Goal: Task Accomplishment & Management: Use online tool/utility

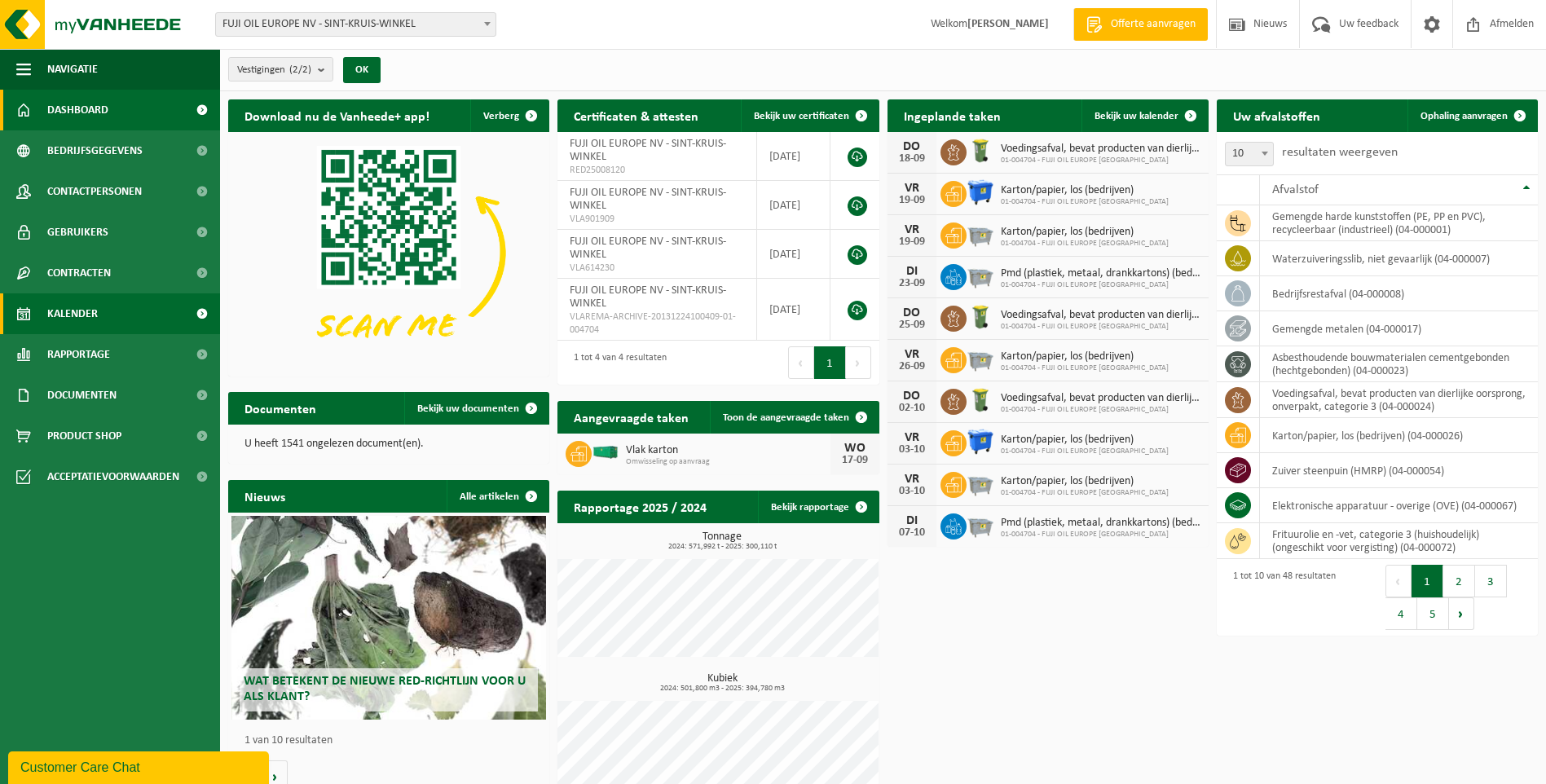
click at [84, 310] on span "Kalender" at bounding box center [72, 314] width 50 height 41
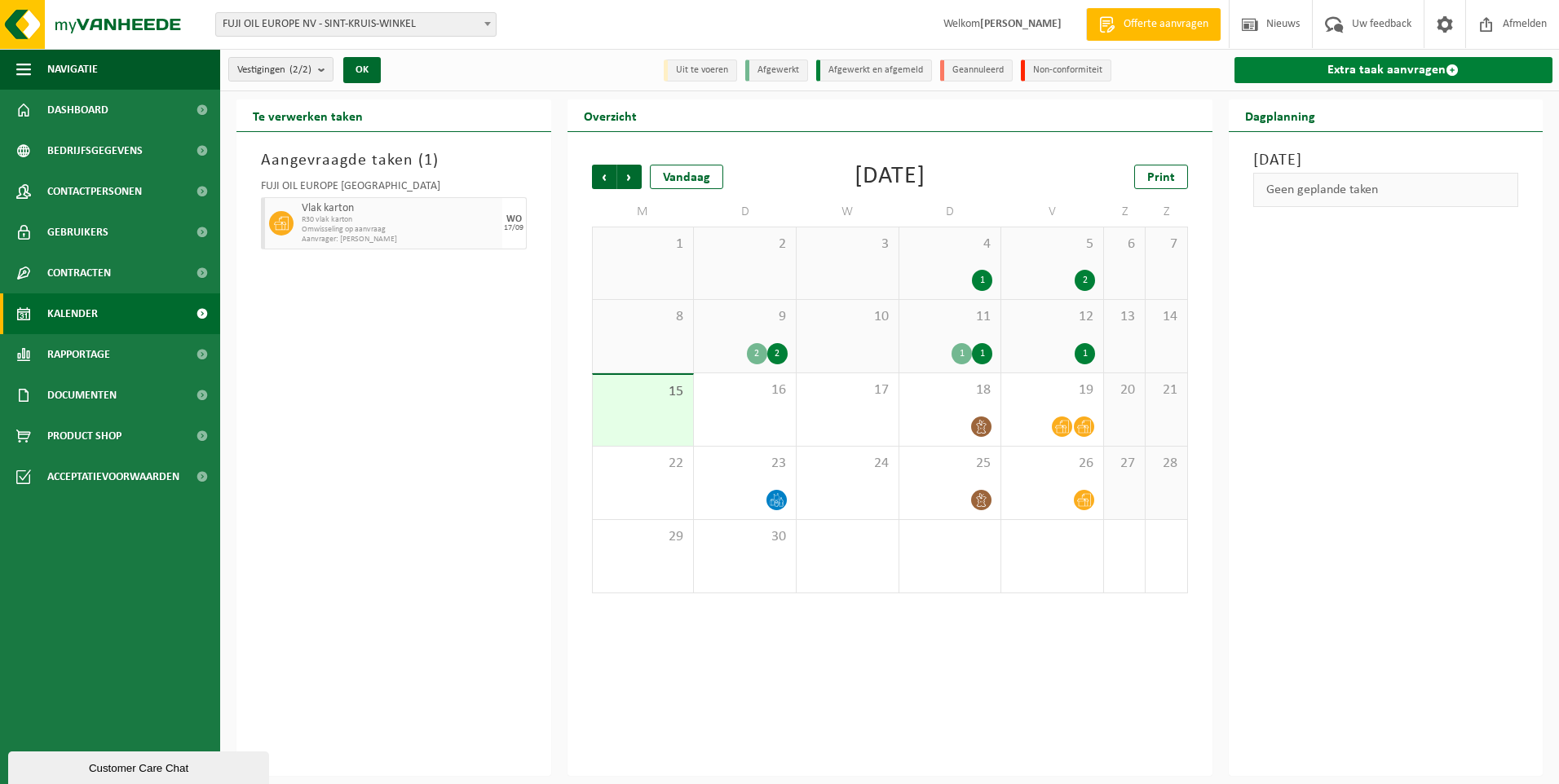
click at [1391, 75] on link "Extra taak aanvragen" at bounding box center [1394, 69] width 319 height 26
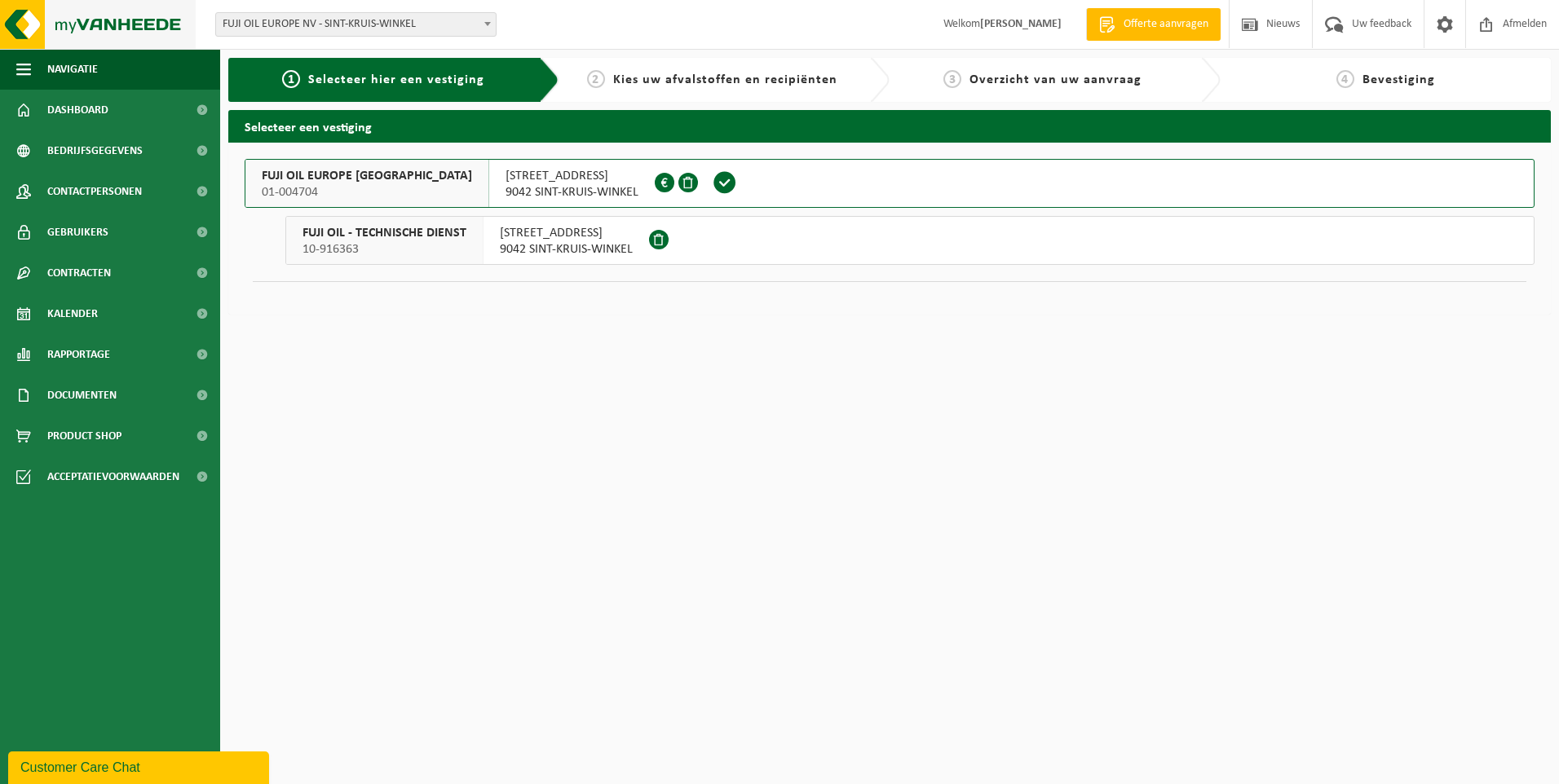
click at [23, 21] on img at bounding box center [97, 24] width 196 height 49
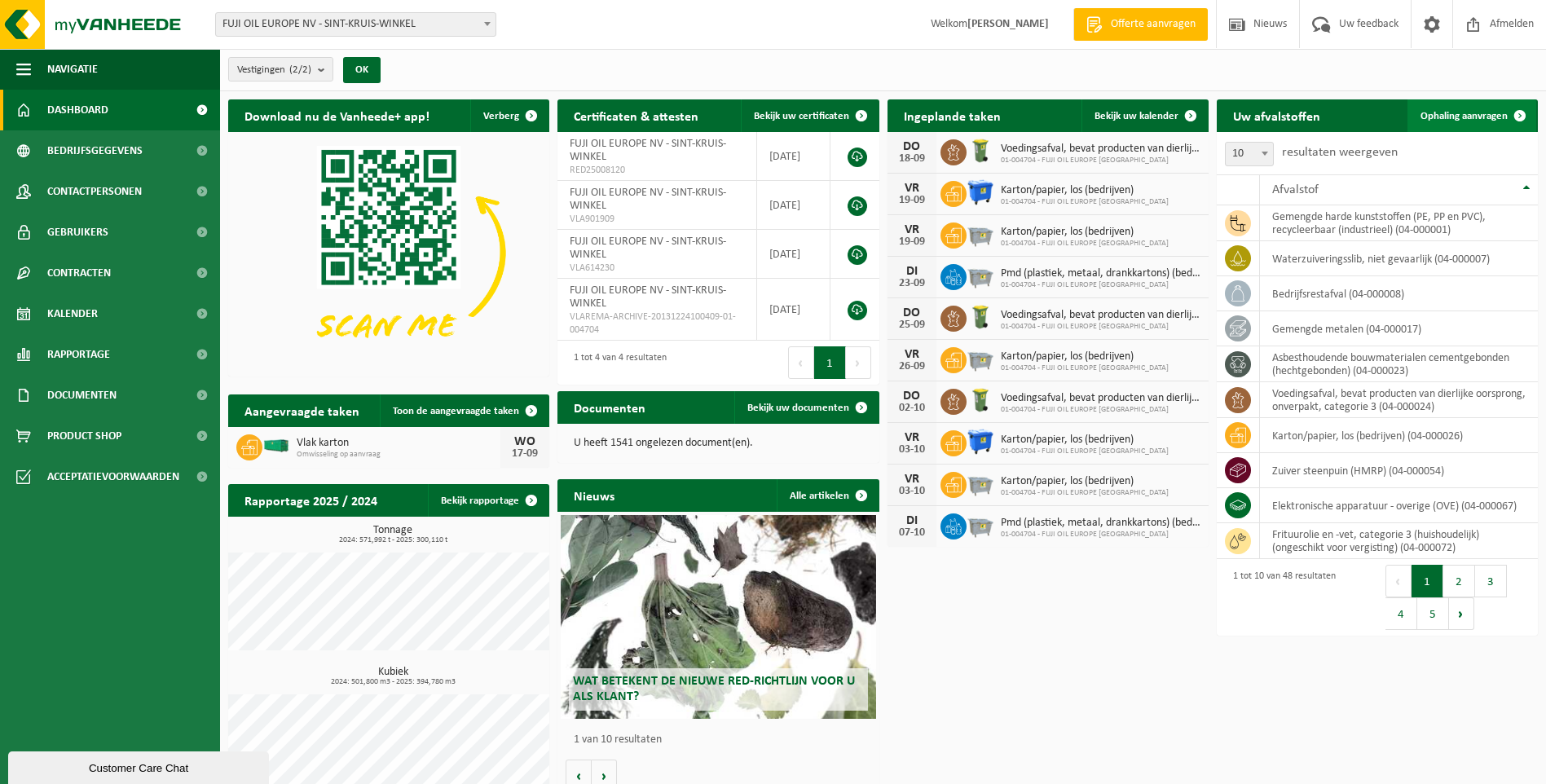
click at [1471, 114] on span "Ophaling aanvragen" at bounding box center [1464, 116] width 87 height 11
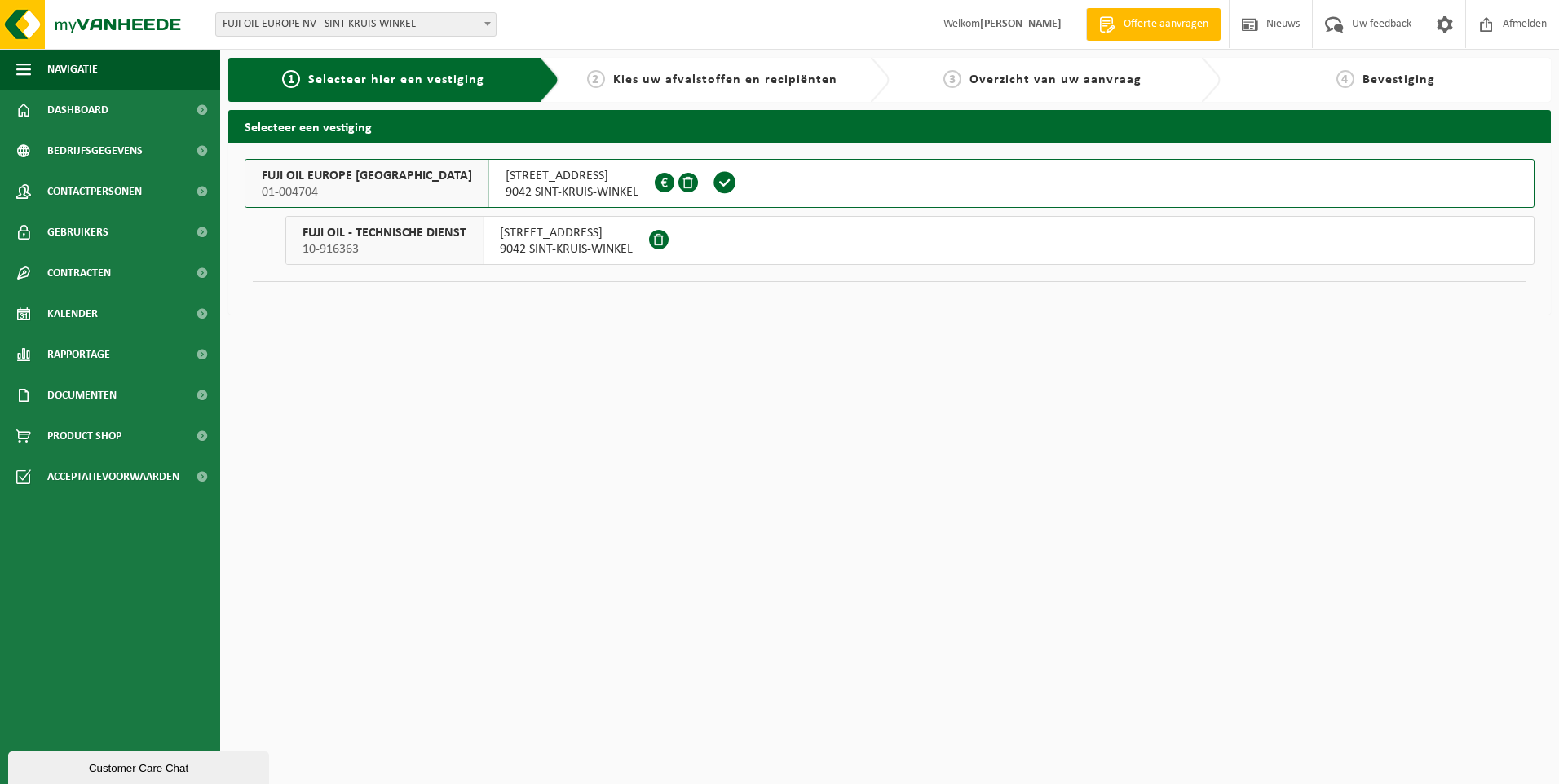
click at [309, 175] on span "FUJI OIL EUROPE [GEOGRAPHIC_DATA]" at bounding box center [366, 176] width 210 height 16
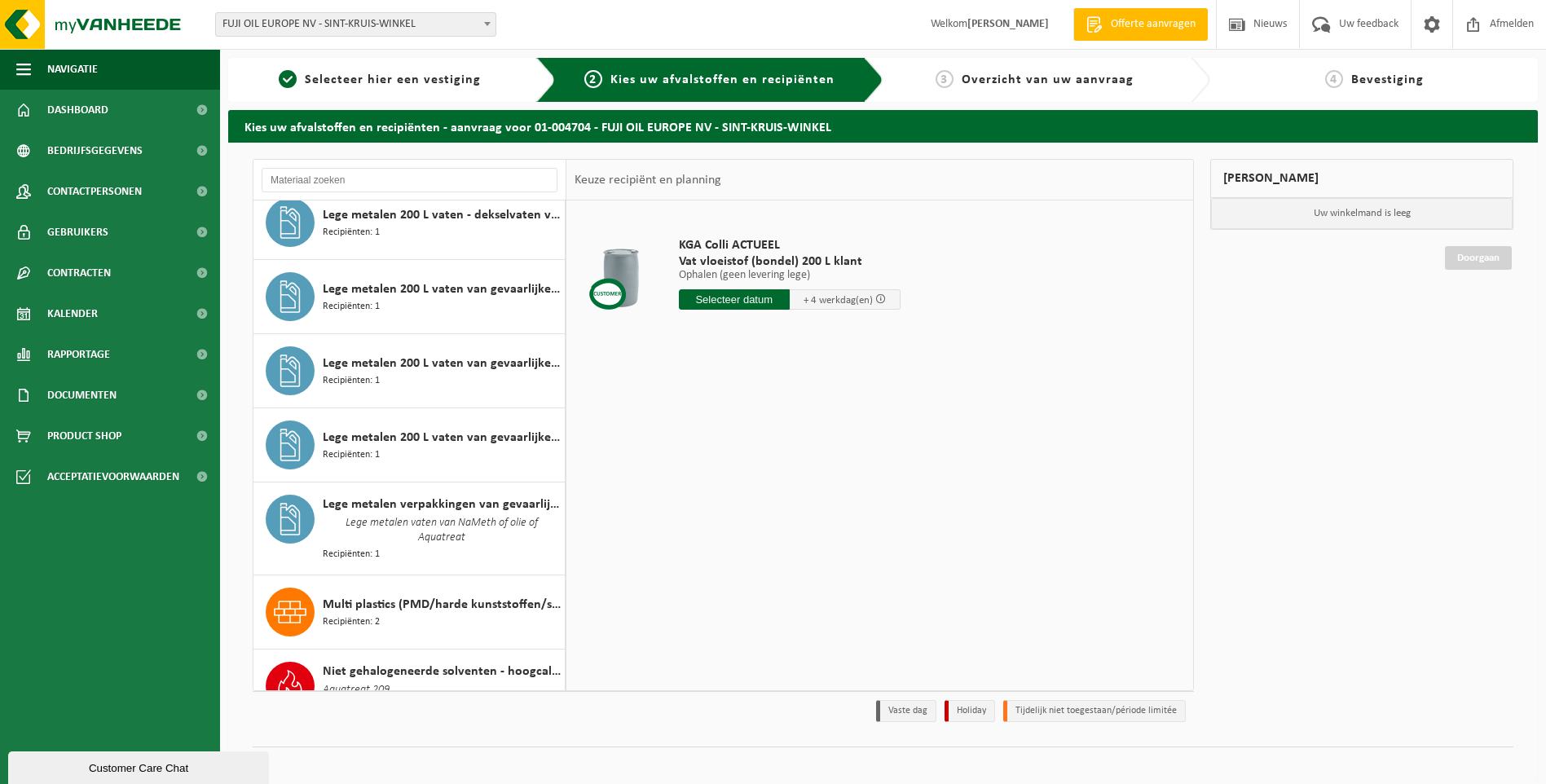
scroll to position [2032, 0]
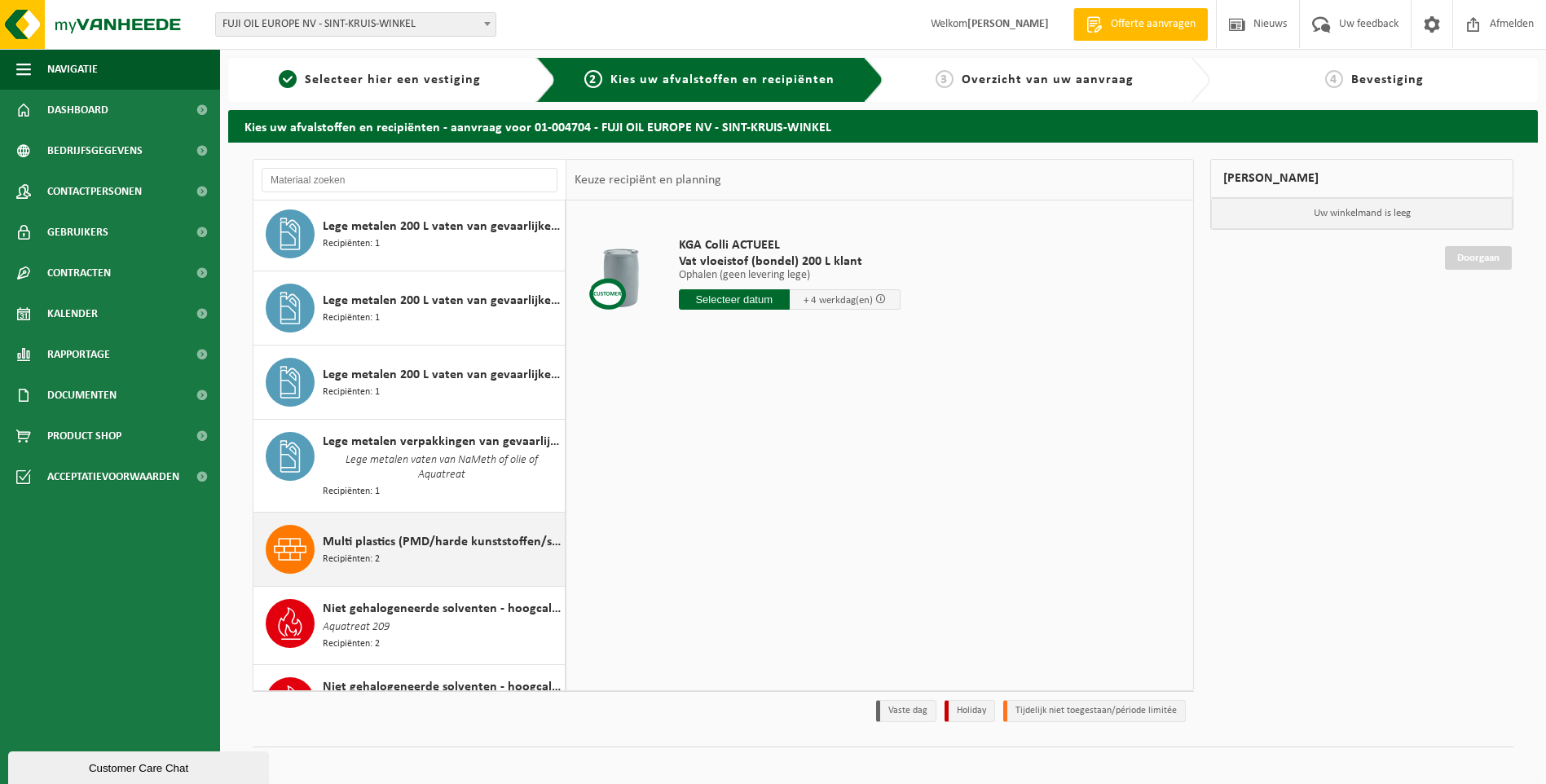
click at [475, 534] on span "Multi plastics (PMD/harde kunststoffen/spanbanden/EPS/folie naturel/folie gemen…" at bounding box center [441, 542] width 238 height 19
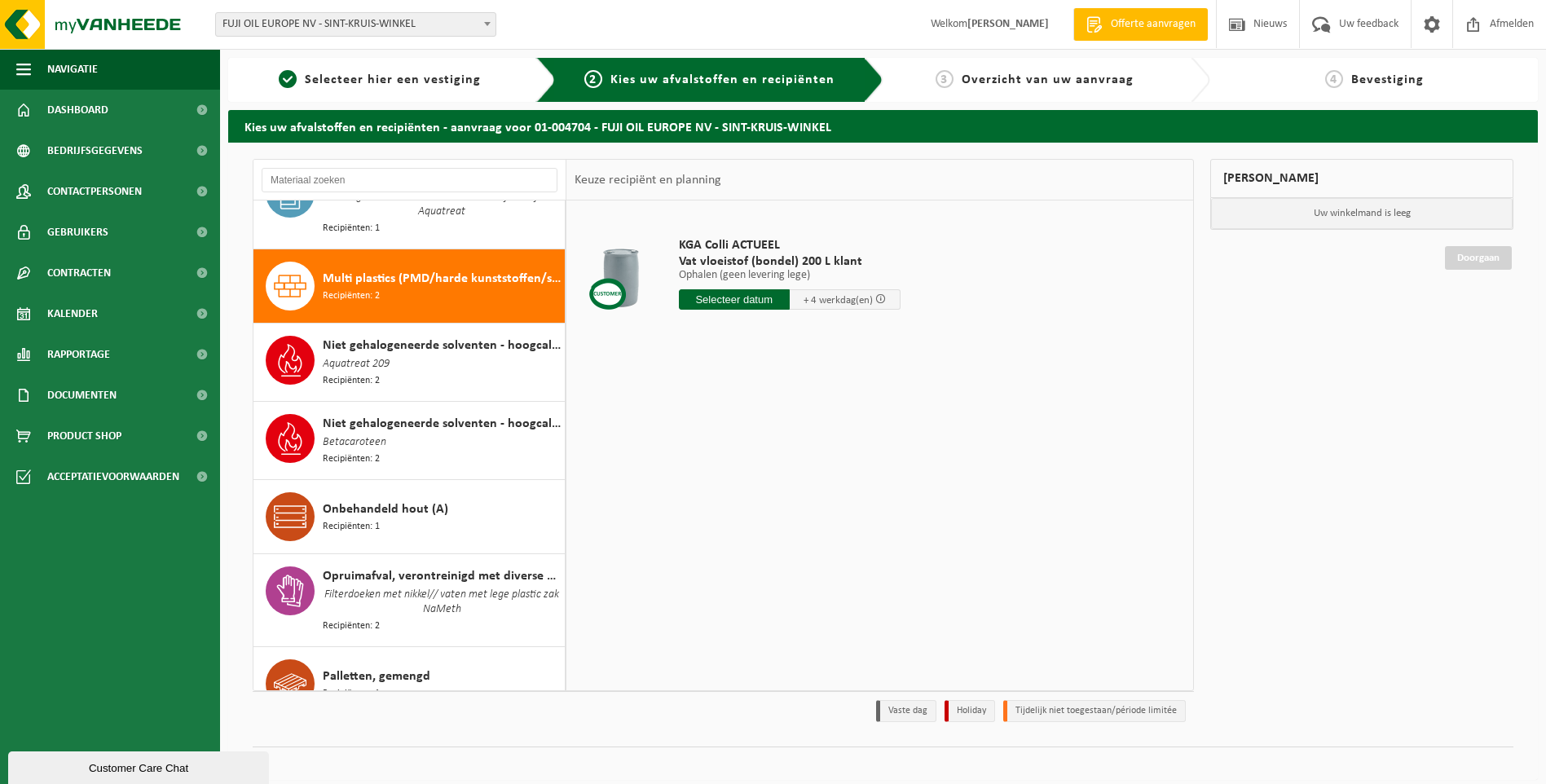
scroll to position [2333, 0]
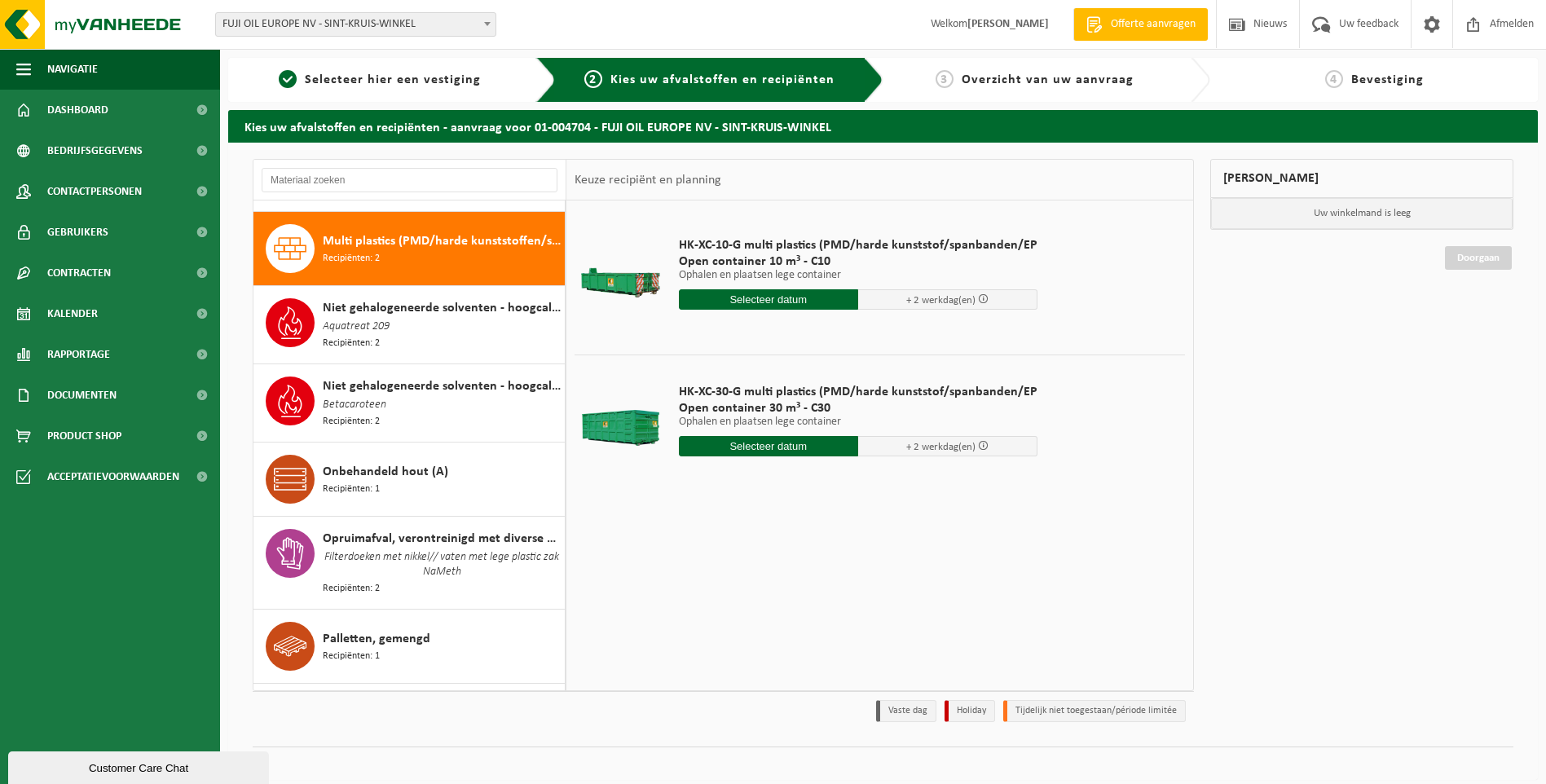
click at [787, 439] on input "text" at bounding box center [768, 446] width 179 height 20
click at [755, 590] on div "17" at bounding box center [751, 590] width 28 height 26
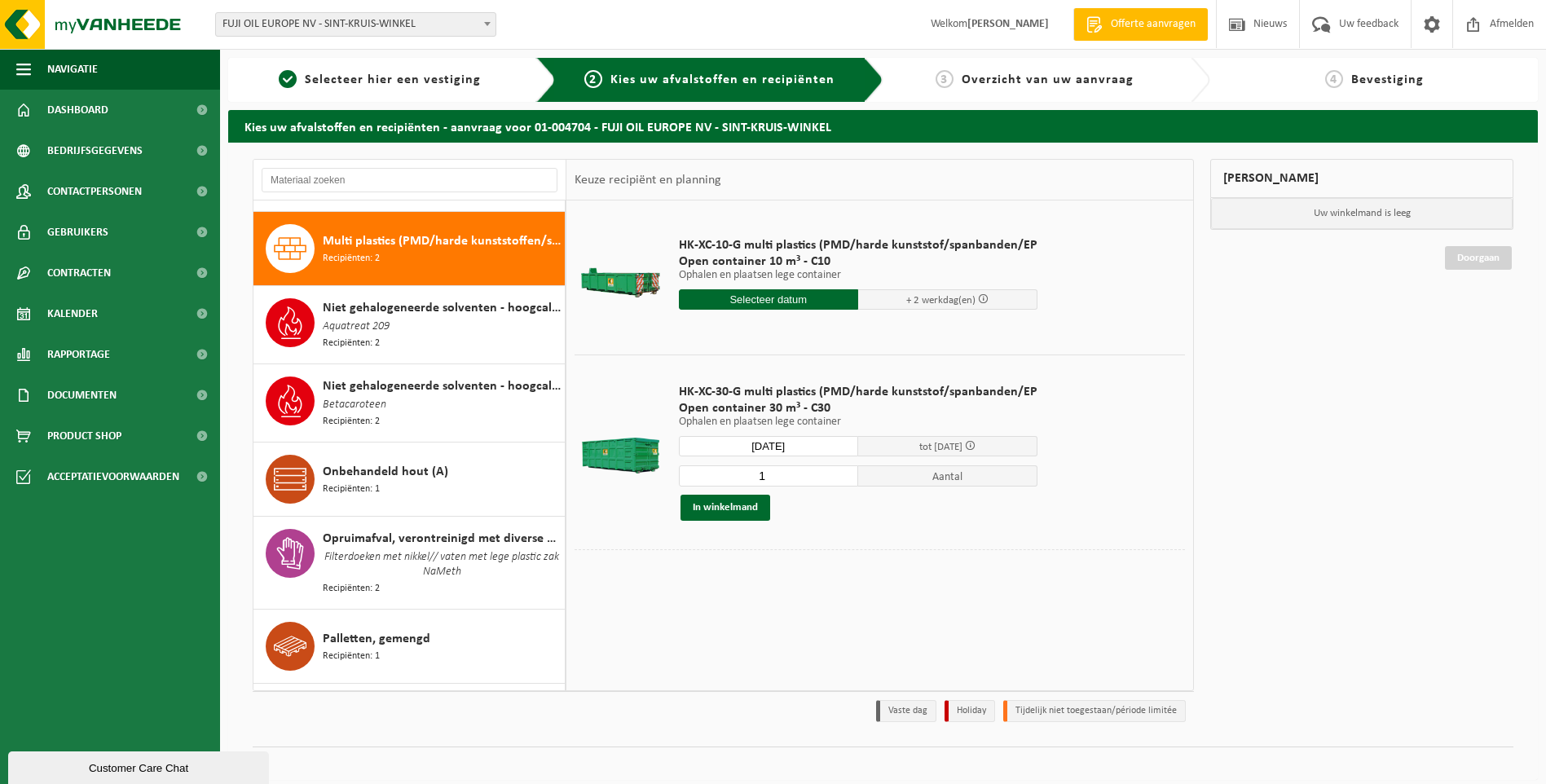
type input "Van 2025-09-17"
type input "2025-09-17"
click at [740, 504] on button "In winkelmand" at bounding box center [725, 507] width 89 height 26
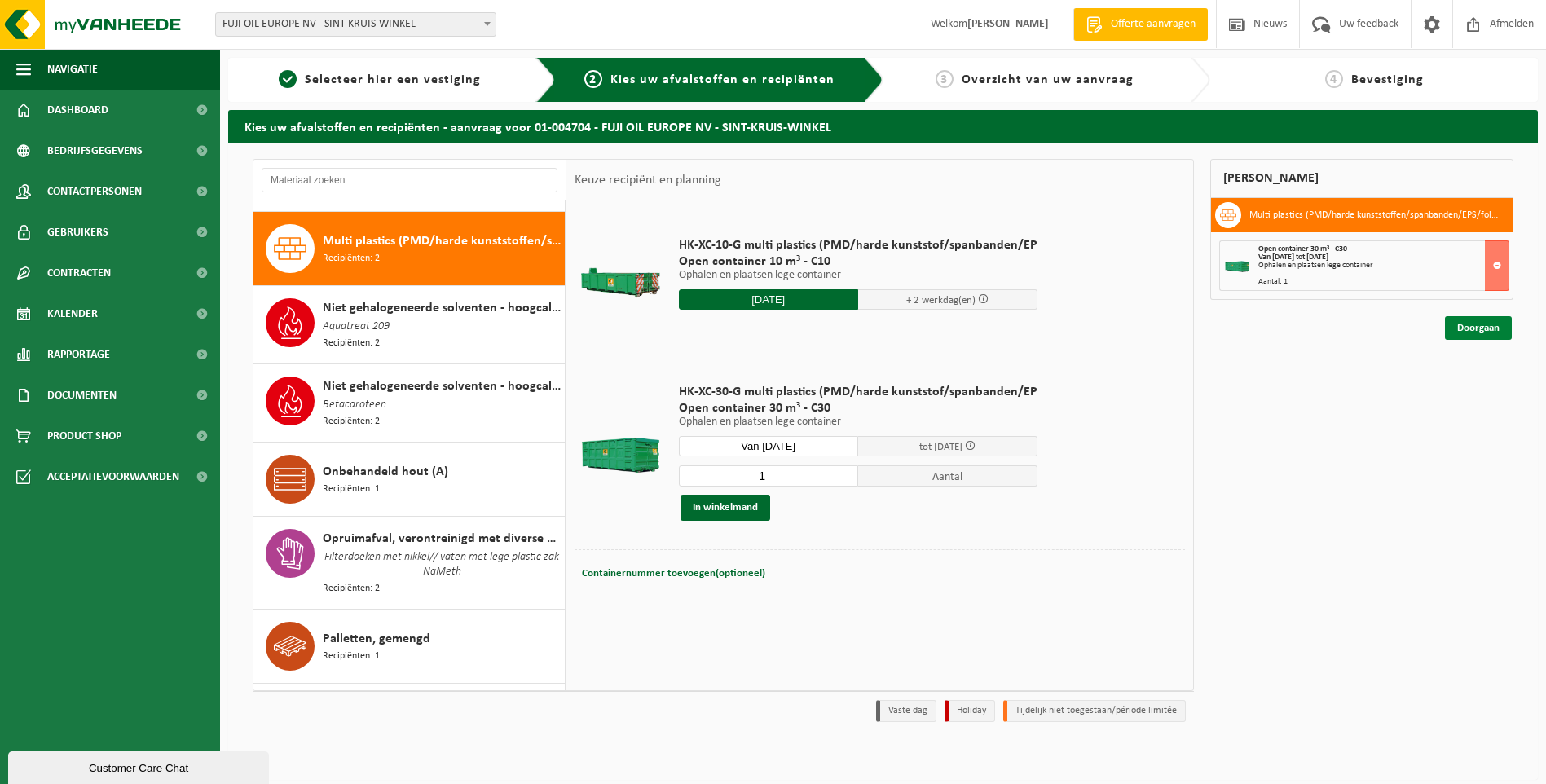
click at [1482, 330] on link "Doorgaan" at bounding box center [1478, 328] width 66 height 24
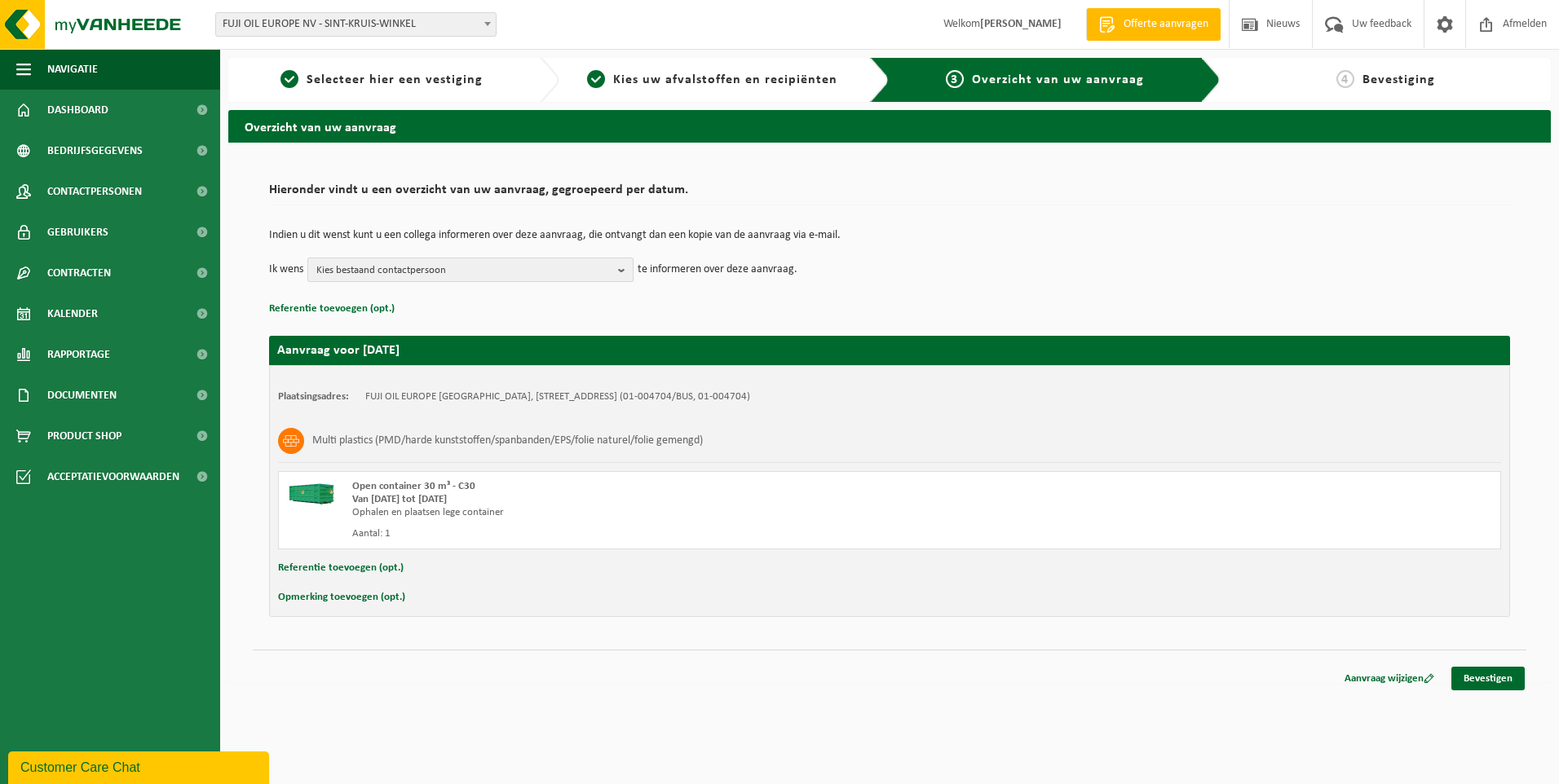
click at [622, 276] on b "button" at bounding box center [625, 270] width 15 height 23
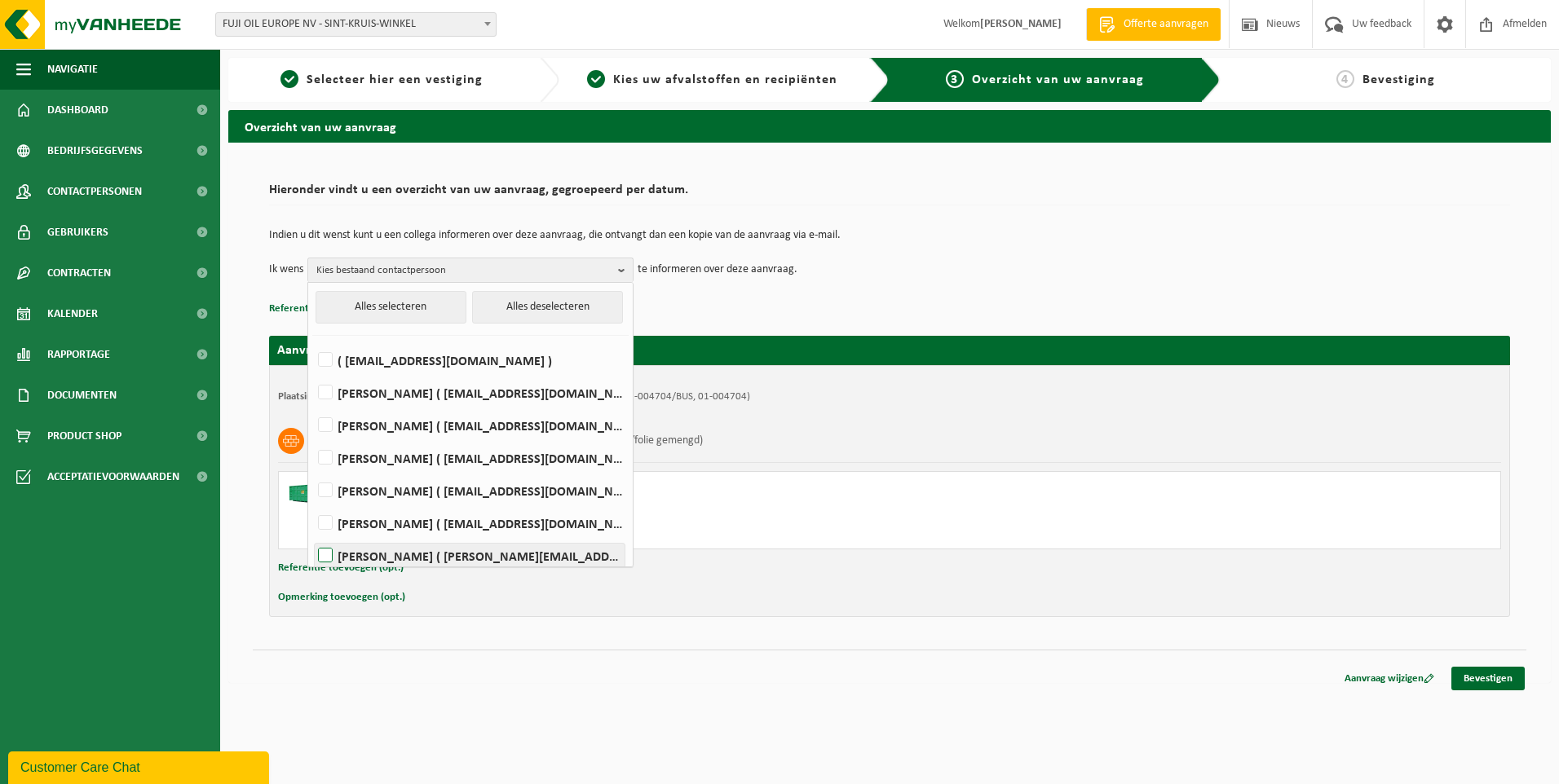
click at [421, 549] on label "PETER VAN HAMME ( peter.vanhamme@fujioileurope.com )" at bounding box center [470, 556] width 310 height 25
click at [312, 535] on input "PETER VAN HAMME ( peter.vanhamme@fujioileurope.com )" at bounding box center [311, 534] width 1 height 1
checkbox input "true"
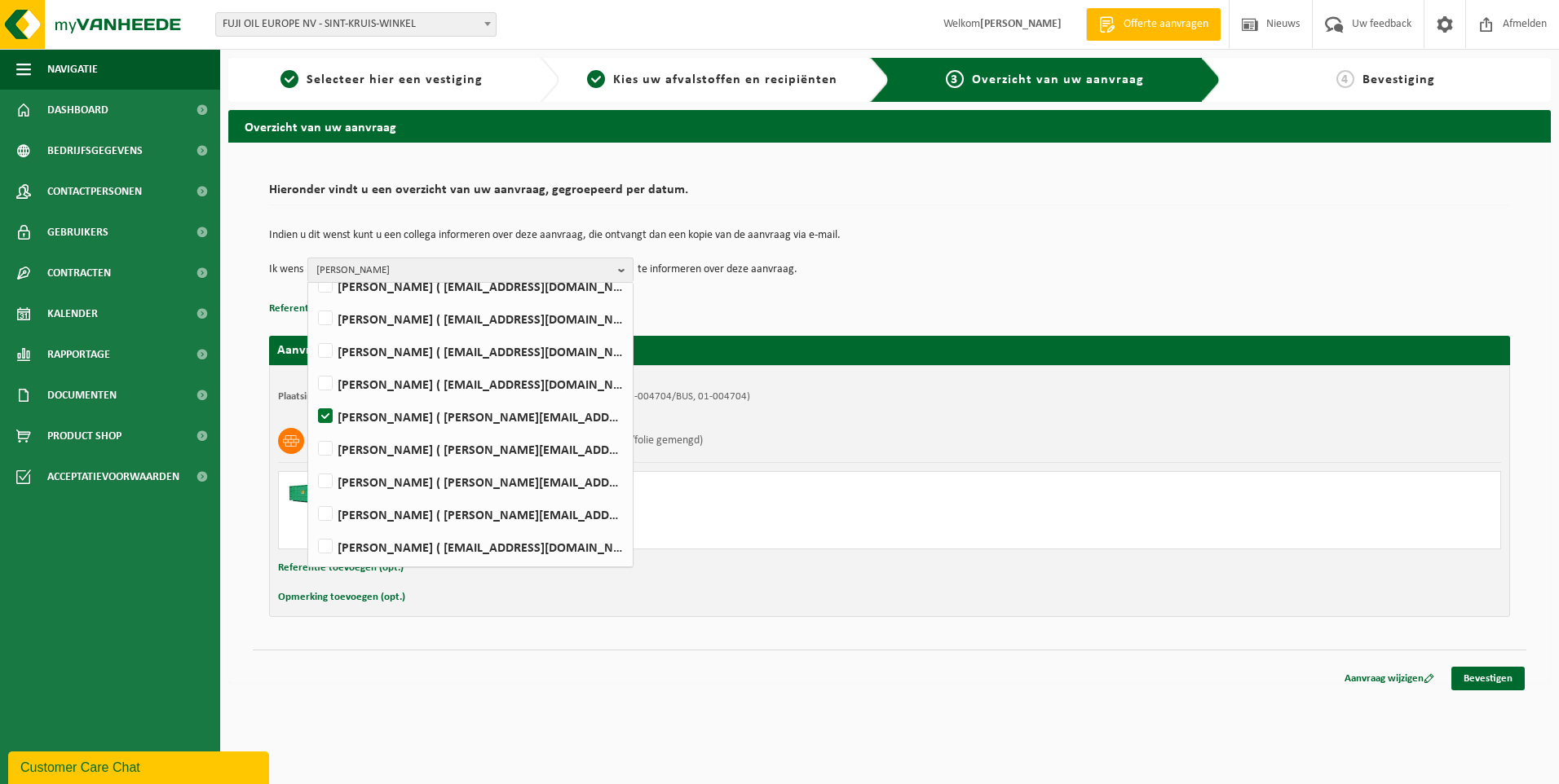
scroll to position [58, 0]
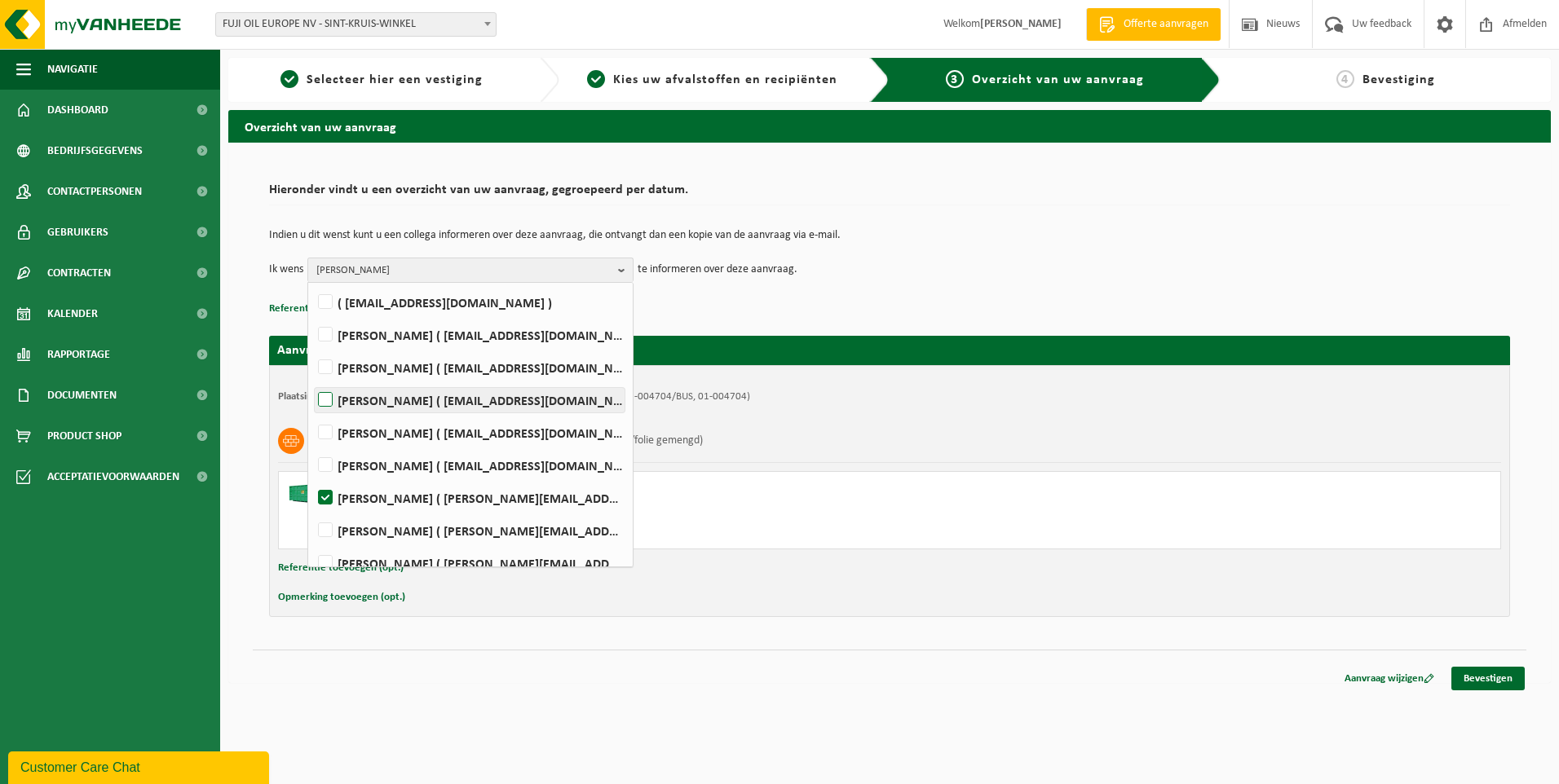
click at [404, 397] on label "Mario Engels ( mario.engels@fujioileurope.com )" at bounding box center [470, 400] width 310 height 25
click at [312, 380] on input "Mario Engels ( mario.engels@fujioileurope.com )" at bounding box center [311, 379] width 1 height 1
checkbox input "true"
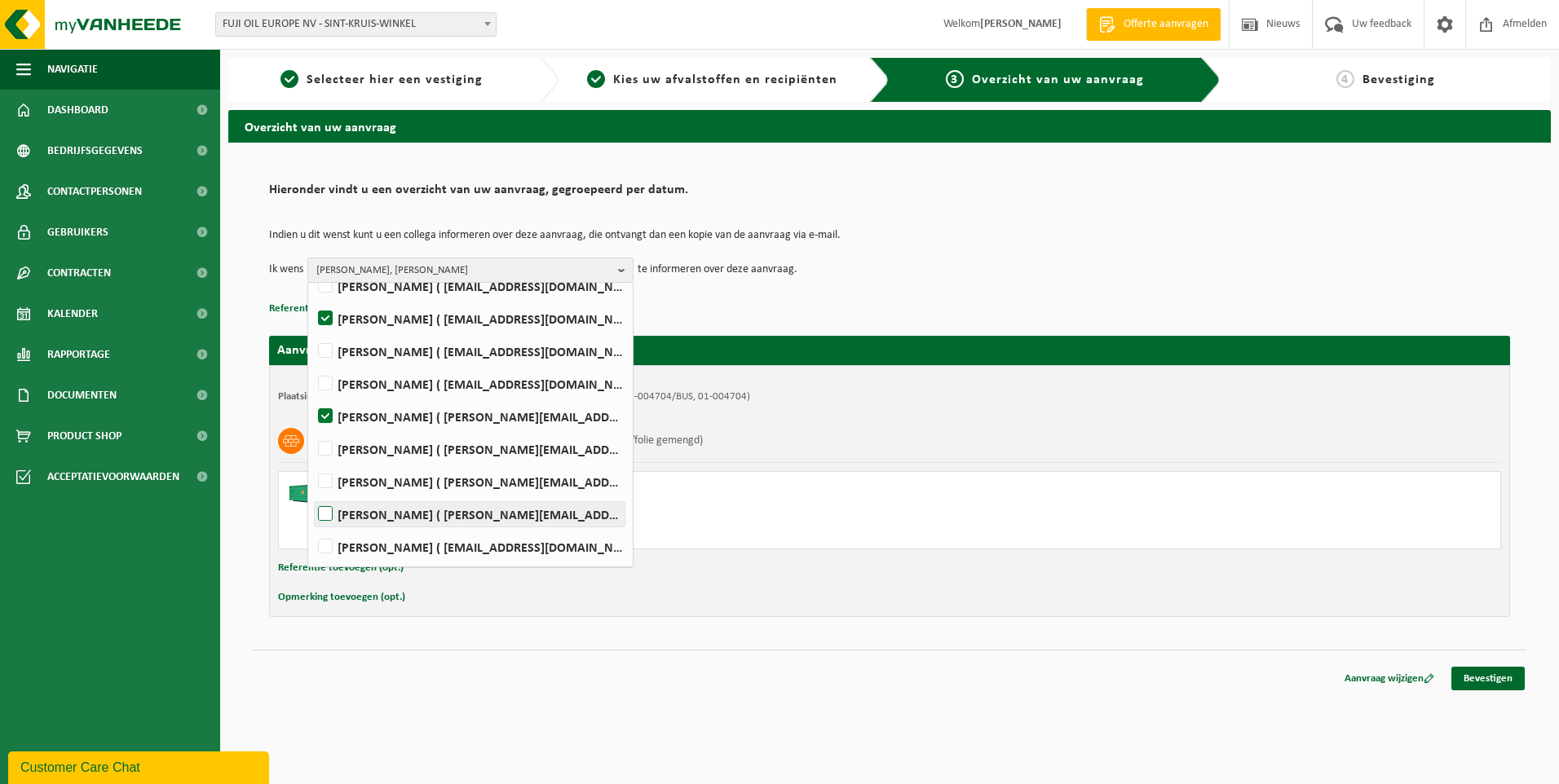
click at [440, 508] on label "Nick Vandenbulcke ( nick.vandenbulcke@fujioileurope.com )" at bounding box center [470, 515] width 310 height 25
click at [312, 493] on input "Nick Vandenbulcke ( nick.vandenbulcke@fujioileurope.com )" at bounding box center [311, 493] width 1 height 1
checkbox input "true"
click at [425, 547] on label "Koen Vanthienen ( koen.vanthienen@fujioileurope.com )" at bounding box center [470, 547] width 310 height 25
click at [312, 526] on input "Koen Vanthienen ( koen.vanthienen@fujioileurope.com )" at bounding box center [311, 525] width 1 height 1
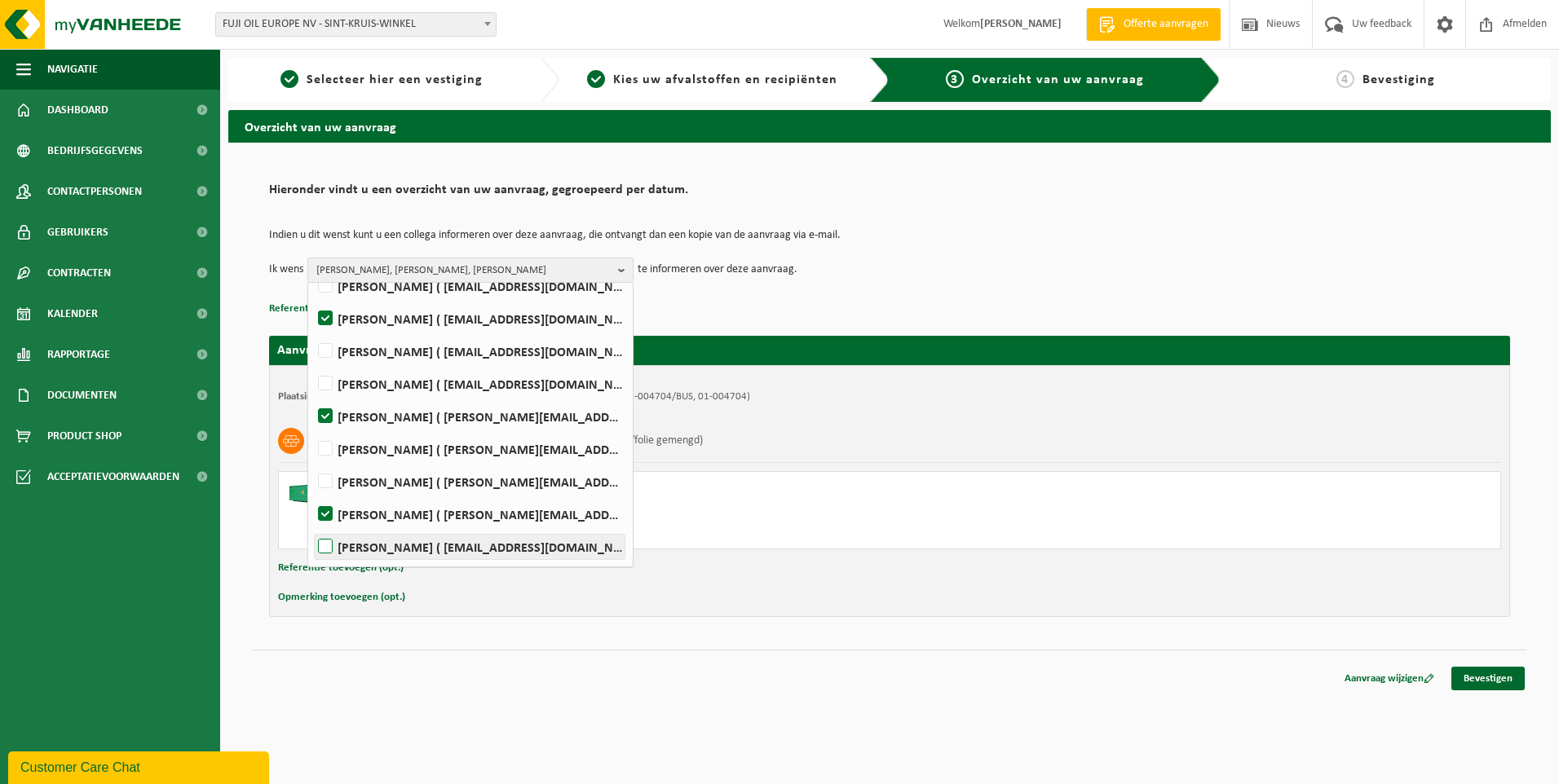
checkbox input "true"
click at [764, 702] on html "Vestiging: FUJI OIL EUROPE NV - SINT-KRUIS-WINKEL FUJI OIL - TECHNISCHE DIENST …" at bounding box center [779, 392] width 1559 height 784
click at [1490, 676] on link "Bevestigen" at bounding box center [1487, 679] width 74 height 24
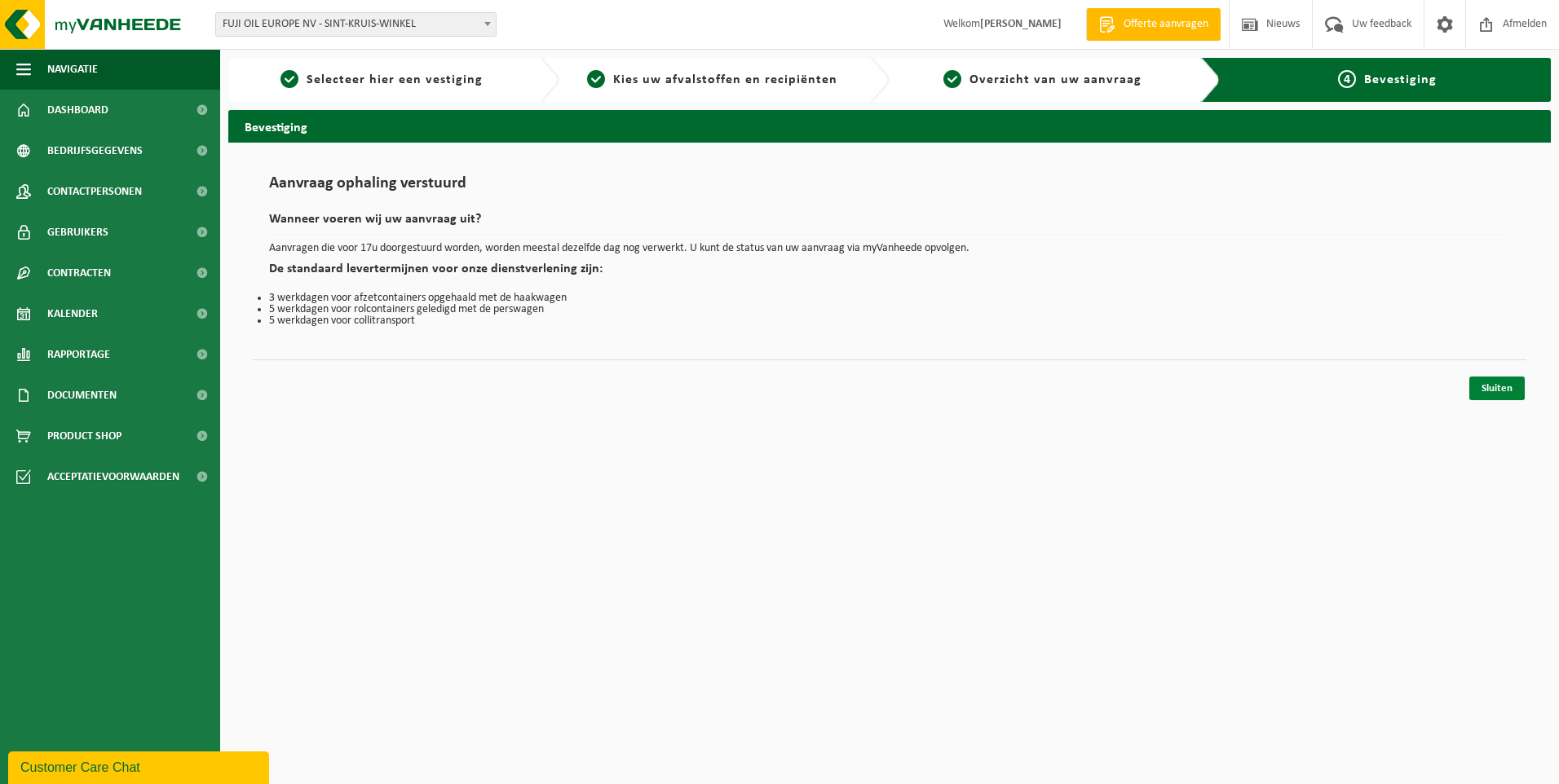
click at [1509, 393] on link "Sluiten" at bounding box center [1497, 388] width 56 height 24
